Goal: Task Accomplishment & Management: Manage account settings

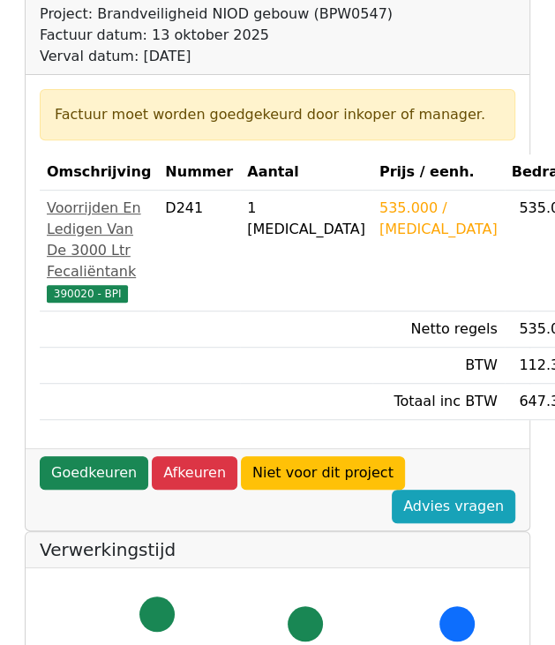
scroll to position [265, 0]
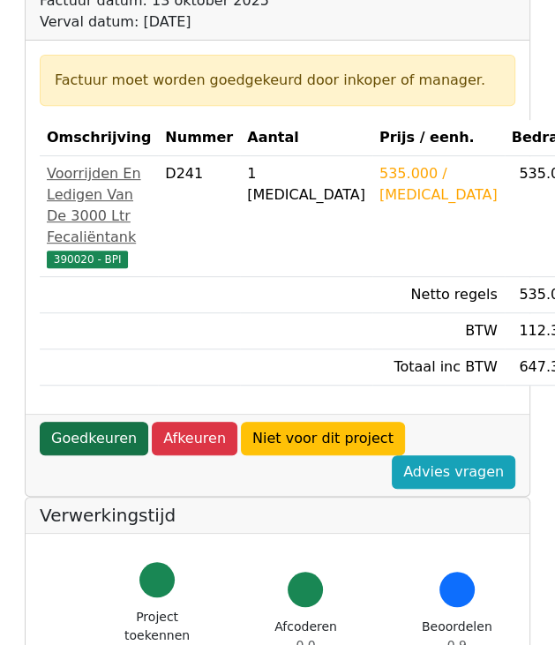
click at [94, 455] on link "Goedkeuren" at bounding box center [94, 439] width 109 height 34
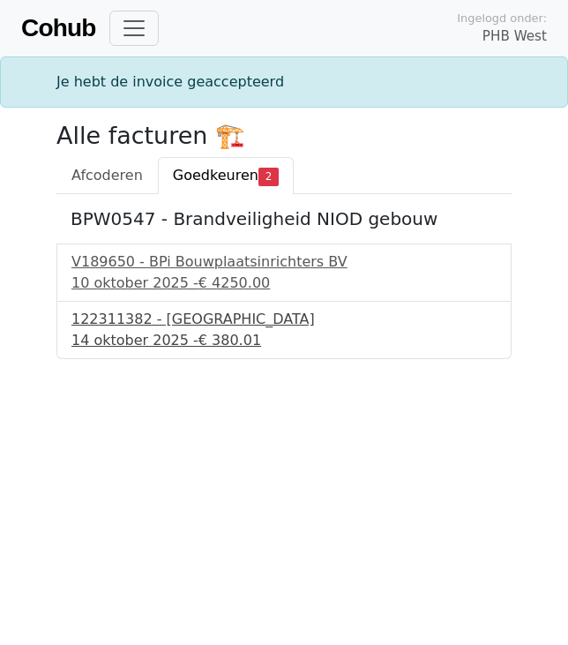
click at [174, 332] on div "14 oktober 2025 - € 380.01" at bounding box center [283, 340] width 425 height 21
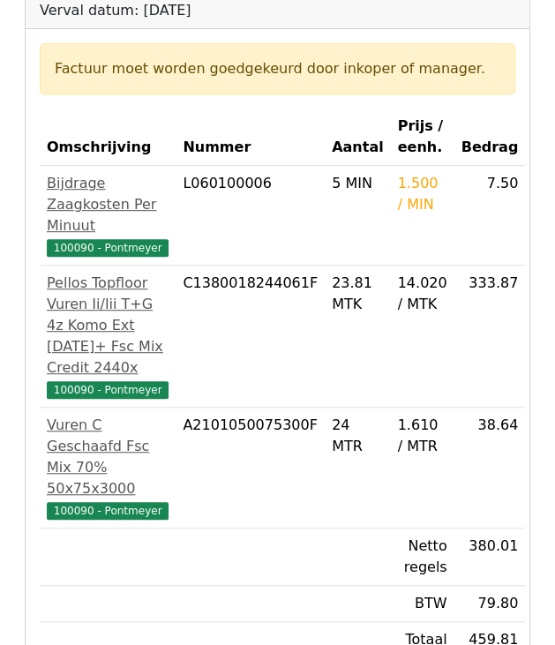
scroll to position [353, 0]
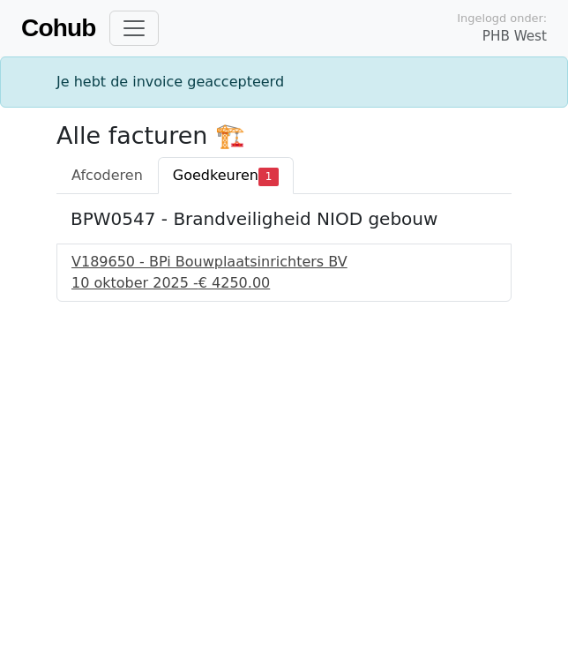
click at [191, 270] on div "V189650 - BPi Bouwplaatsinrichters BV" at bounding box center [283, 262] width 425 height 21
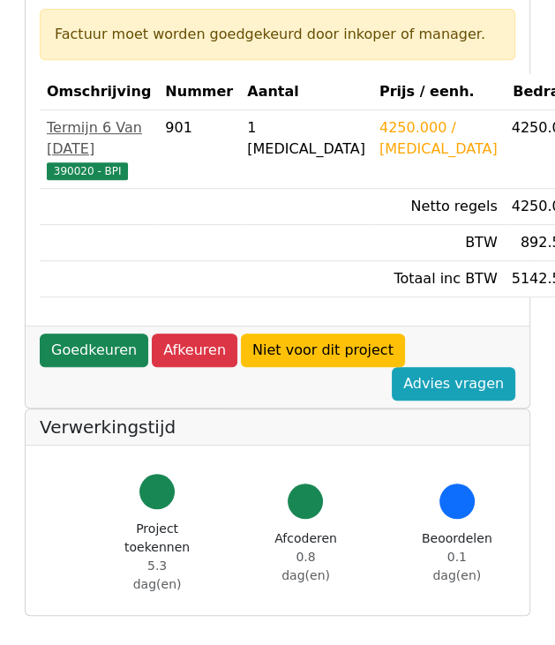
scroll to position [353, 0]
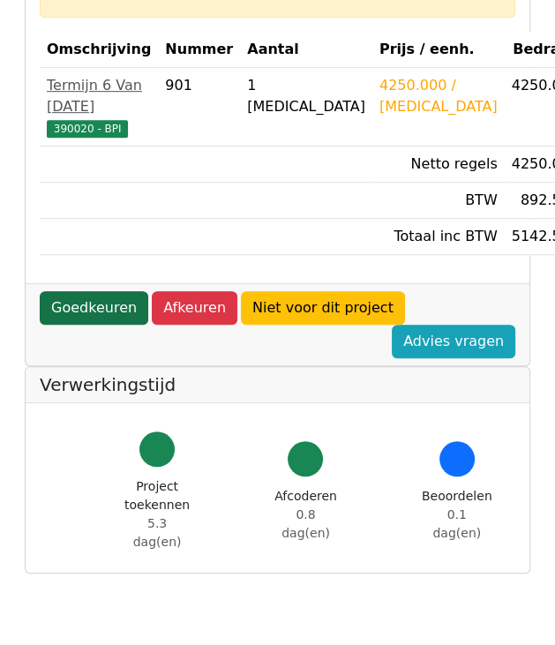
click at [101, 325] on link "Goedkeuren" at bounding box center [94, 308] width 109 height 34
